Goal: Task Accomplishment & Management: Complete application form

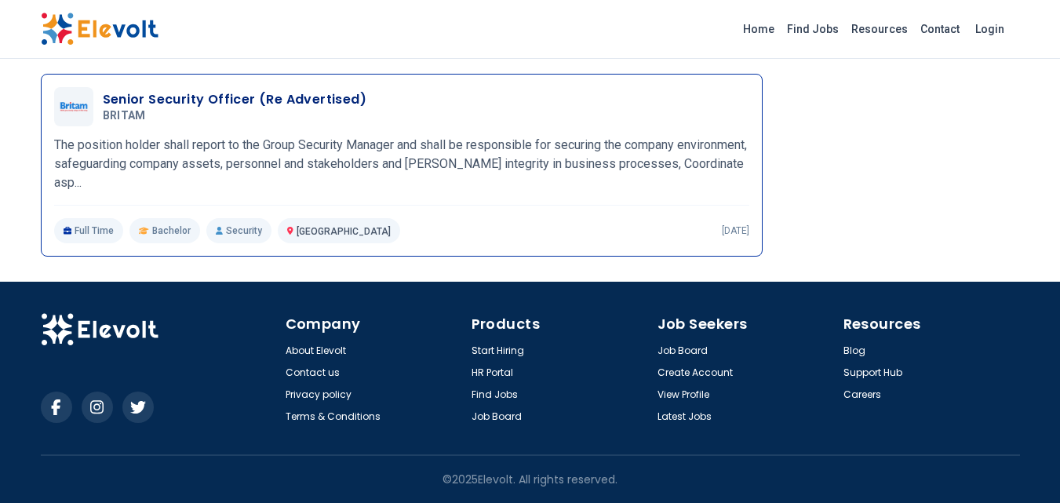
scroll to position [424, 0]
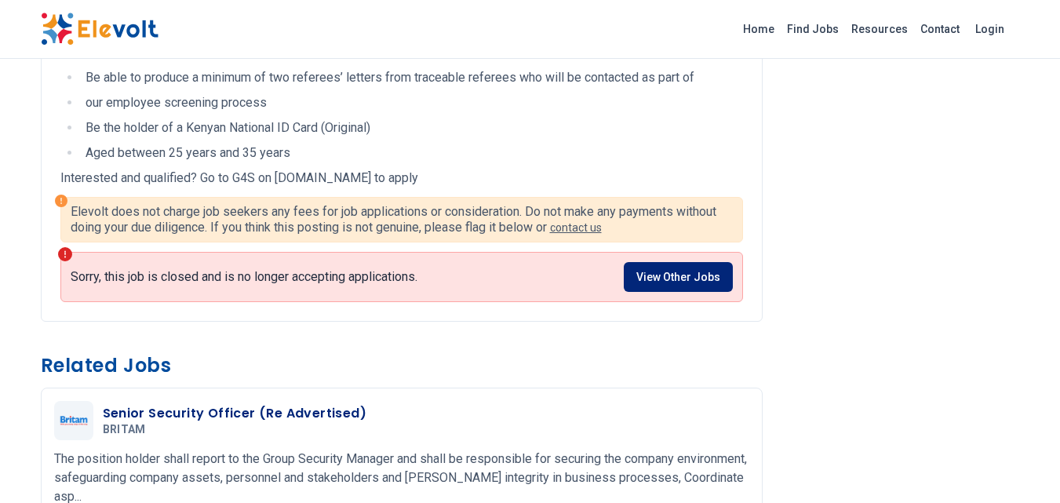
click at [704, 283] on link "View Other Jobs" at bounding box center [678, 277] width 109 height 30
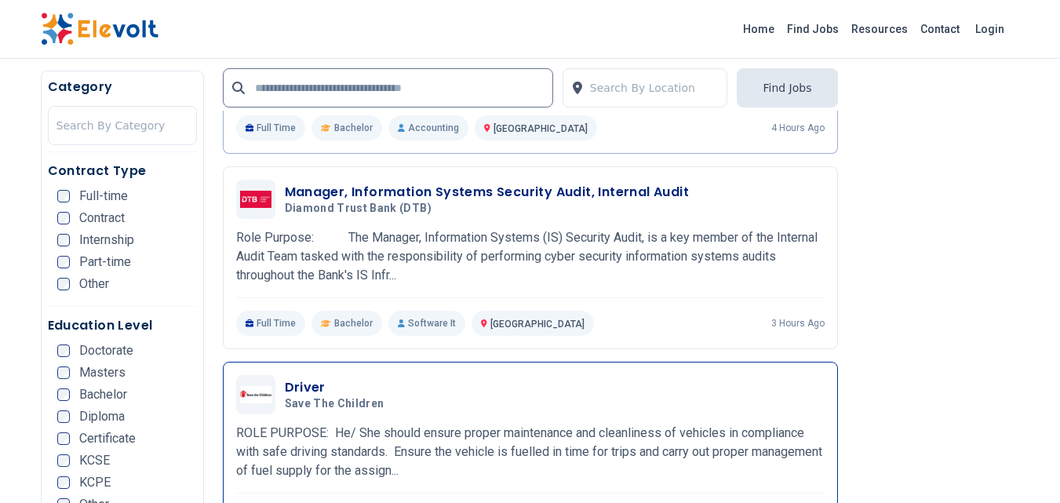
scroll to position [1255, 0]
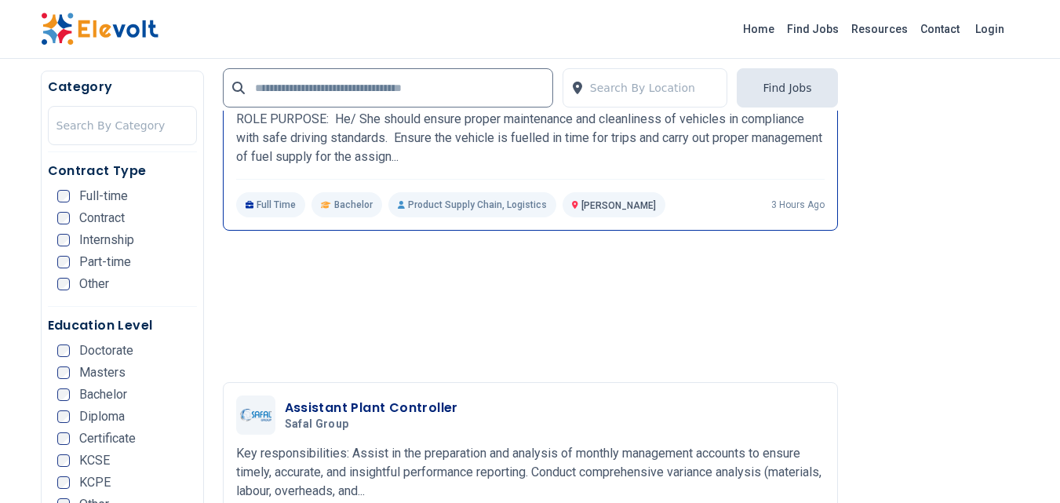
click at [284, 205] on p "Full Time" at bounding box center [271, 204] width 70 height 25
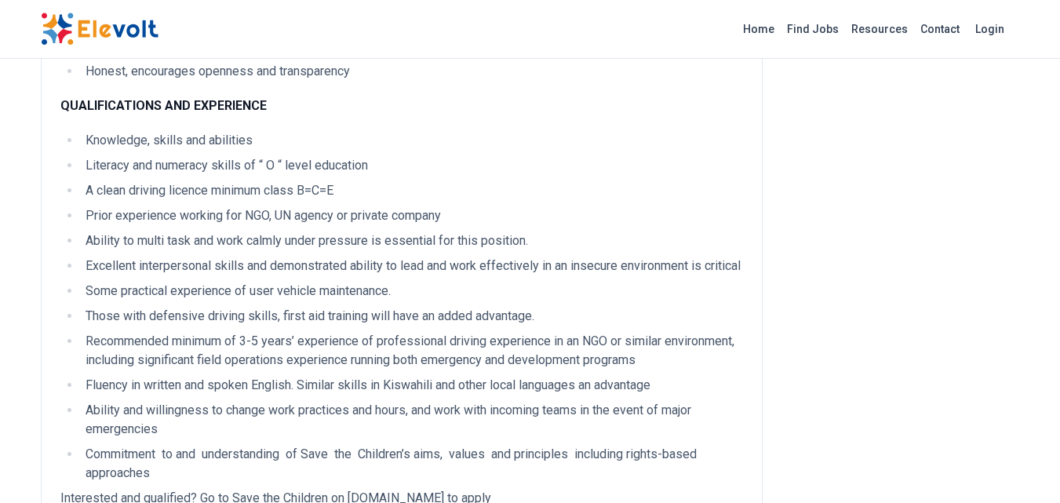
scroll to position [2510, 0]
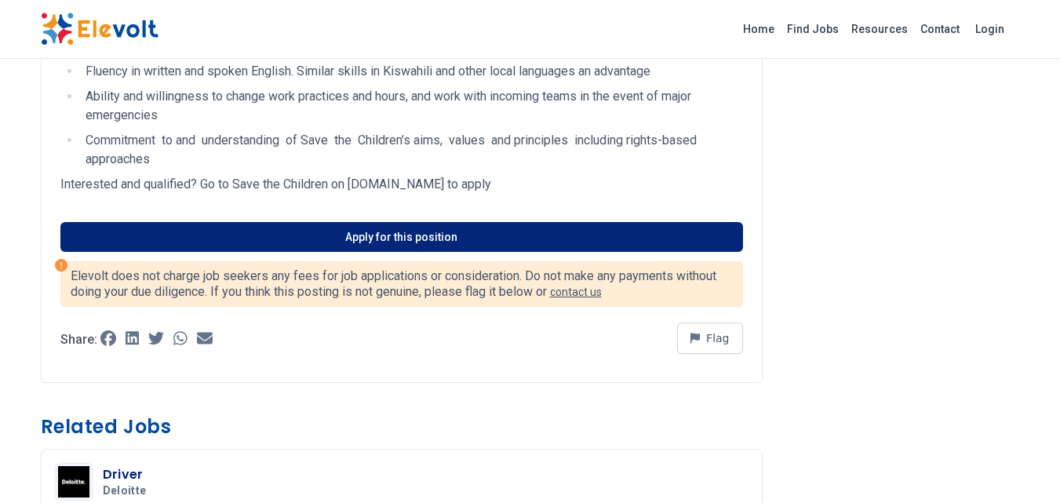
click at [398, 252] on link "Apply for this position" at bounding box center [401, 237] width 682 height 30
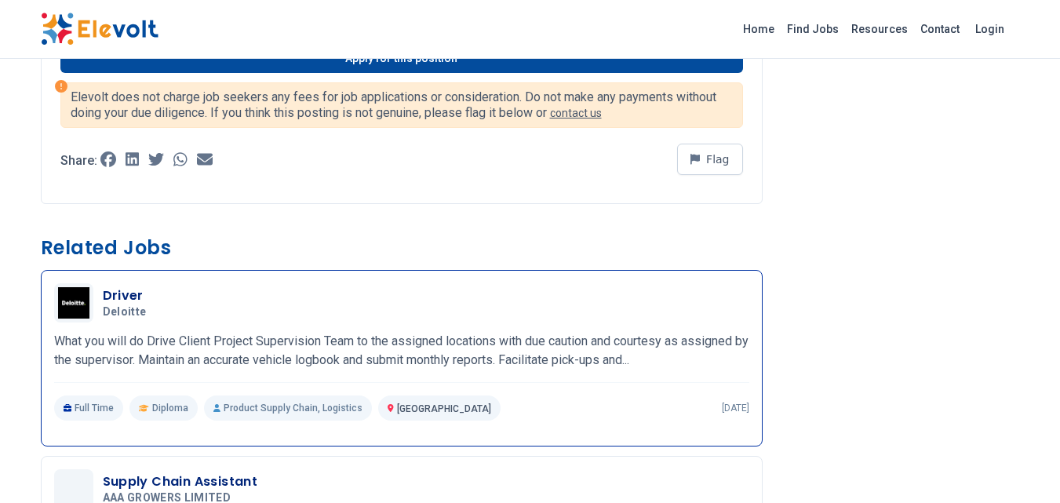
scroll to position [3002, 0]
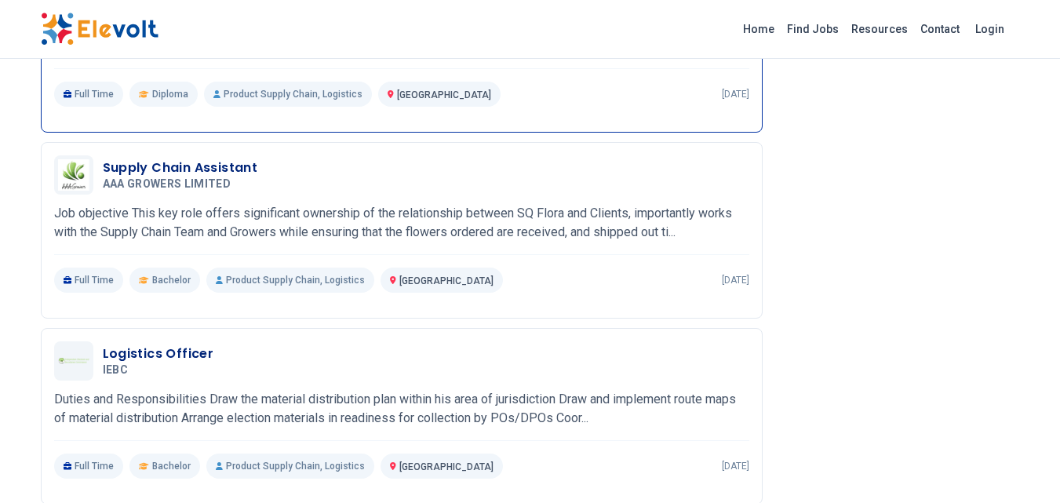
click at [81, 107] on p "Full Time" at bounding box center [89, 94] width 70 height 25
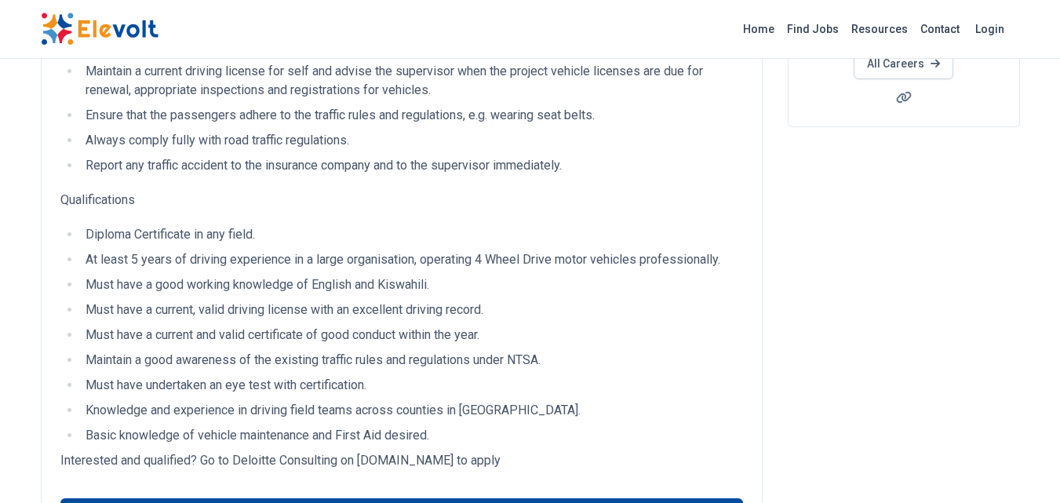
scroll to position [627, 0]
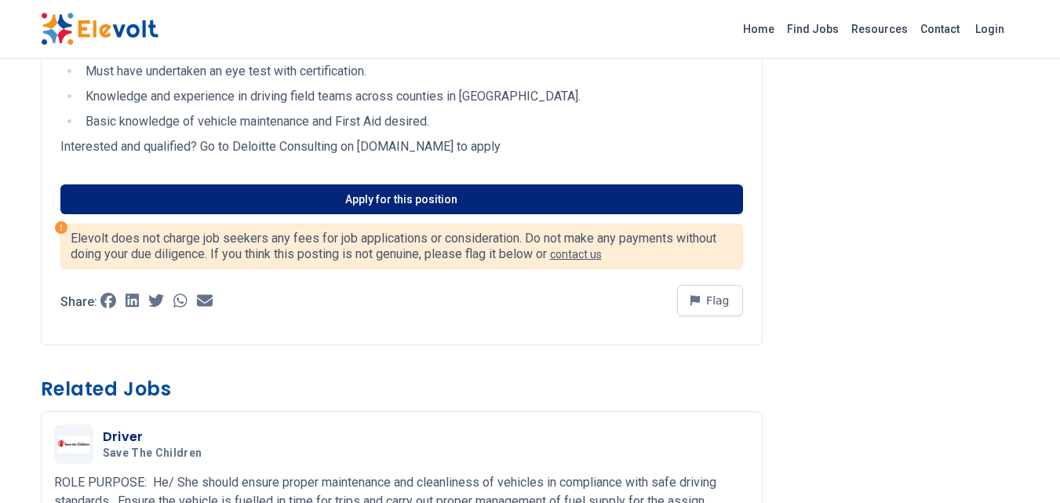
click at [432, 198] on link "Apply for this position" at bounding box center [401, 199] width 682 height 30
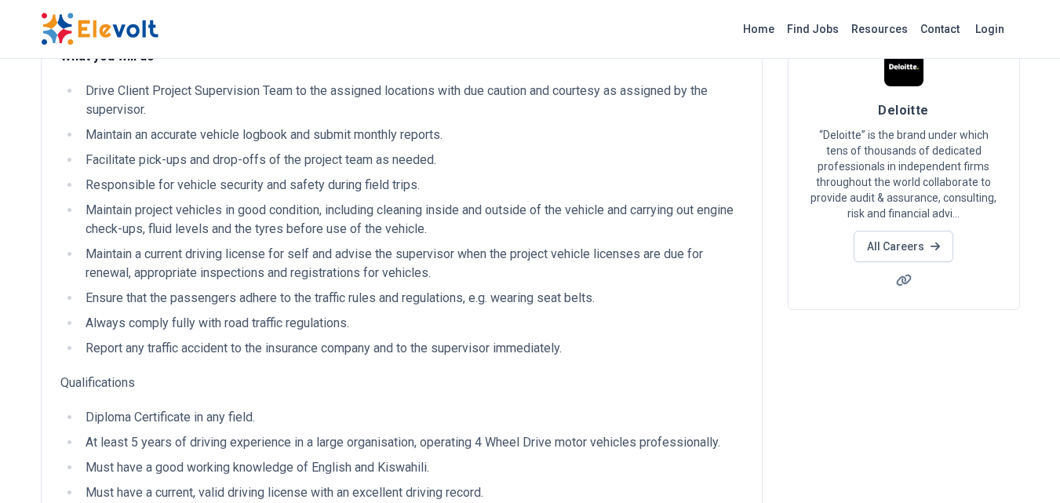
scroll to position [0, 0]
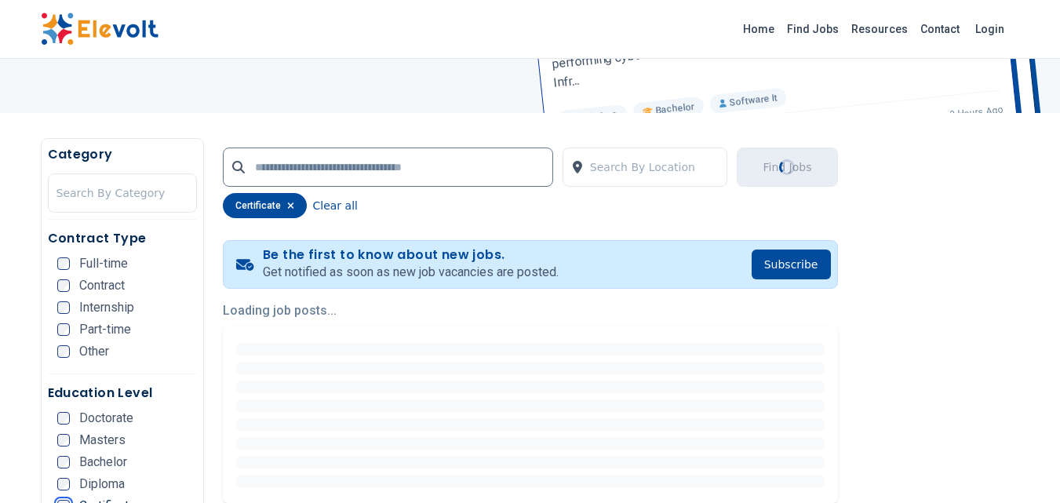
scroll to position [314, 0]
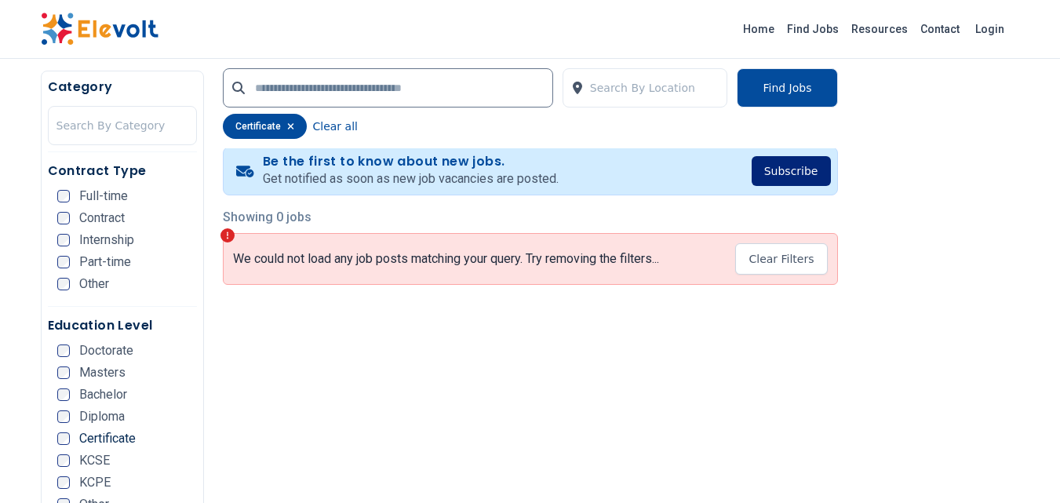
click at [794, 177] on button "Subscribe" at bounding box center [790, 171] width 79 height 30
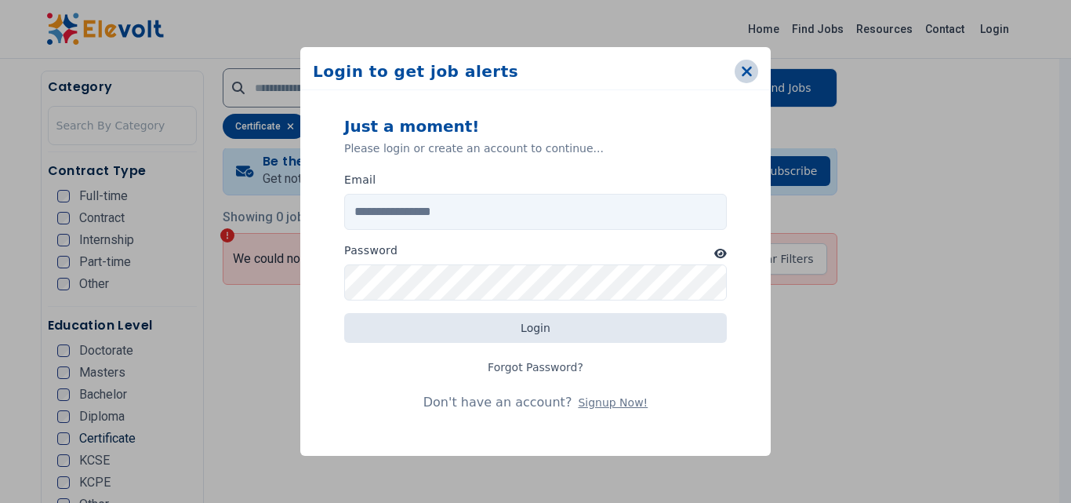
click at [747, 75] on icon "button" at bounding box center [747, 72] width 12 height 16
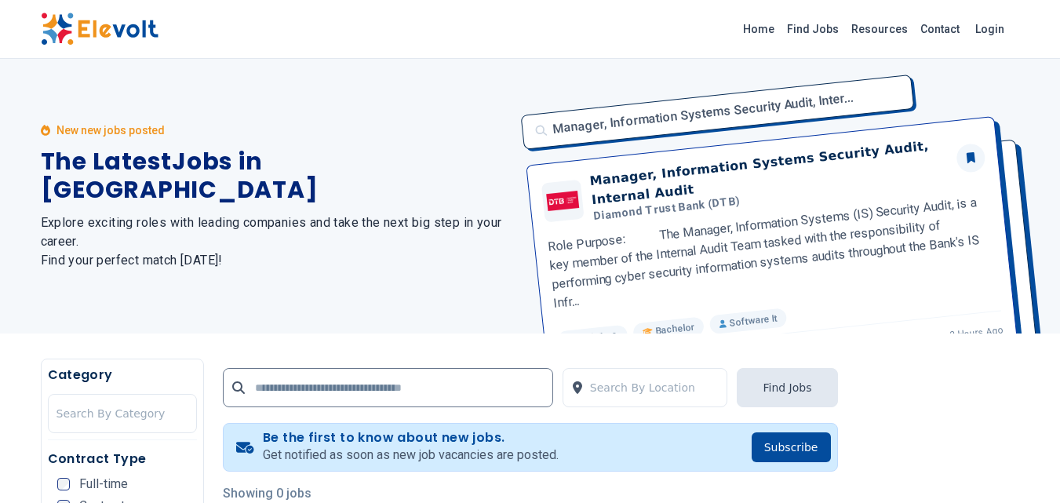
scroll to position [314, 0]
